Goal: Information Seeking & Learning: Understand process/instructions

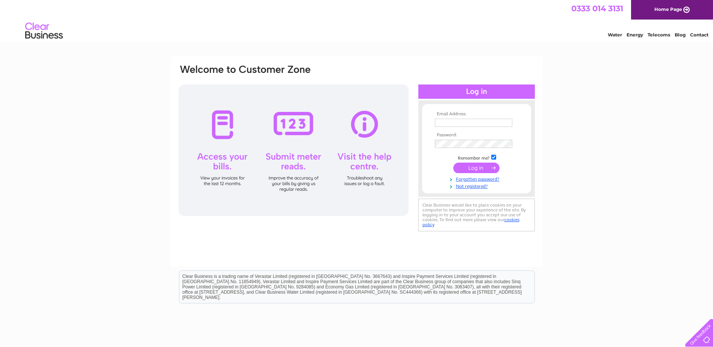
type input "[EMAIL_ADDRESS][DOMAIN_NAME]"
click at [477, 168] on input "submit" at bounding box center [476, 168] width 46 height 11
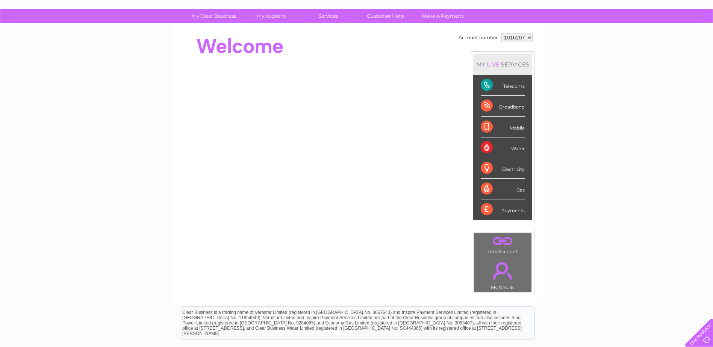
scroll to position [24, 0]
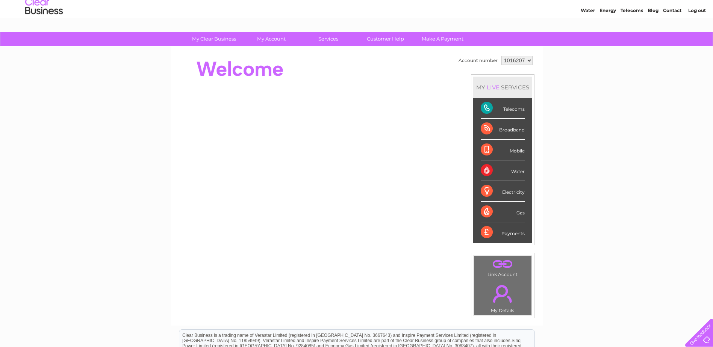
click at [486, 106] on div "Telecoms" at bounding box center [503, 108] width 44 height 21
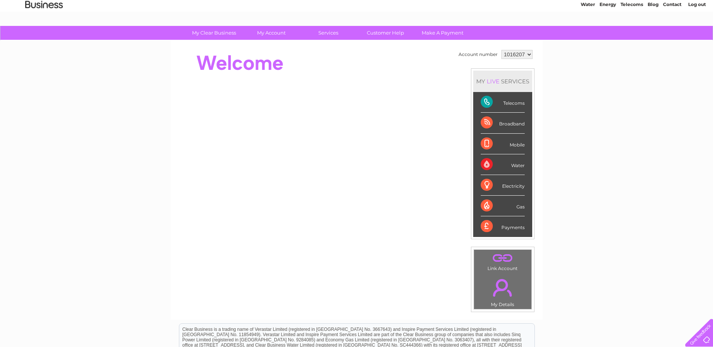
scroll to position [0, 0]
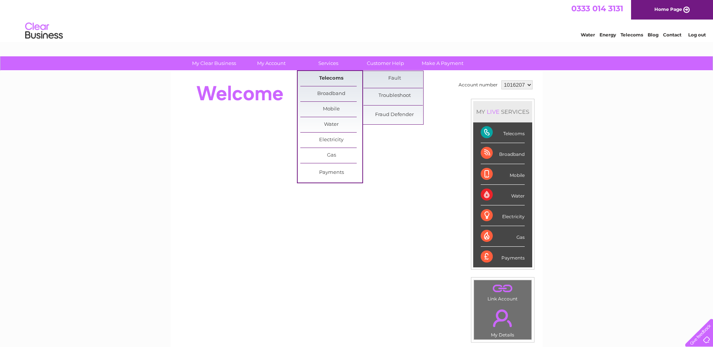
click at [334, 77] on link "Telecoms" at bounding box center [331, 78] width 62 height 15
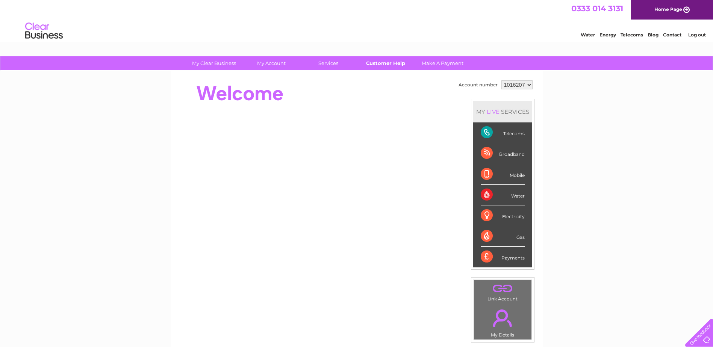
click at [385, 64] on link "Customer Help" at bounding box center [385, 63] width 62 height 14
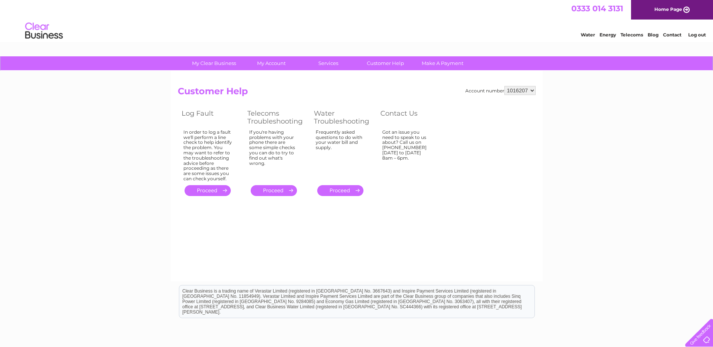
click at [277, 189] on link "." at bounding box center [274, 190] width 46 height 11
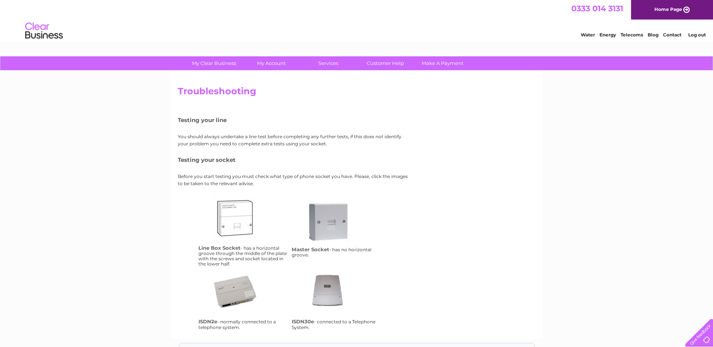
click at [631, 34] on link "Telecoms" at bounding box center [632, 35] width 23 height 6
